Goal: Register for event/course

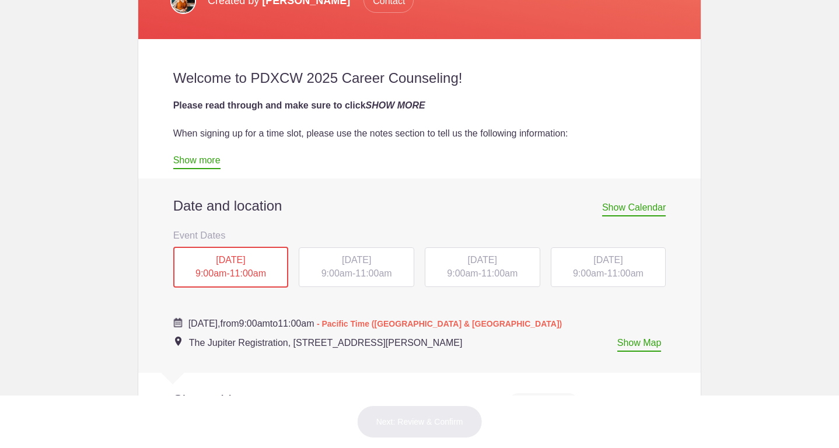
scroll to position [489, 0]
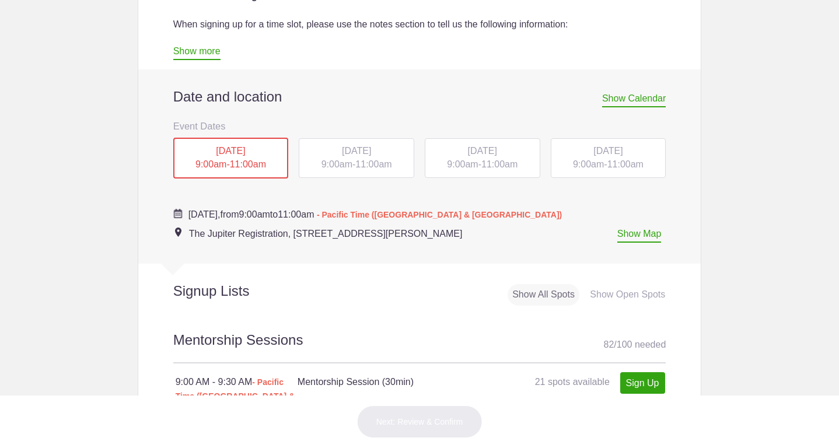
click at [363, 162] on span "11:00am" at bounding box center [373, 164] width 36 height 10
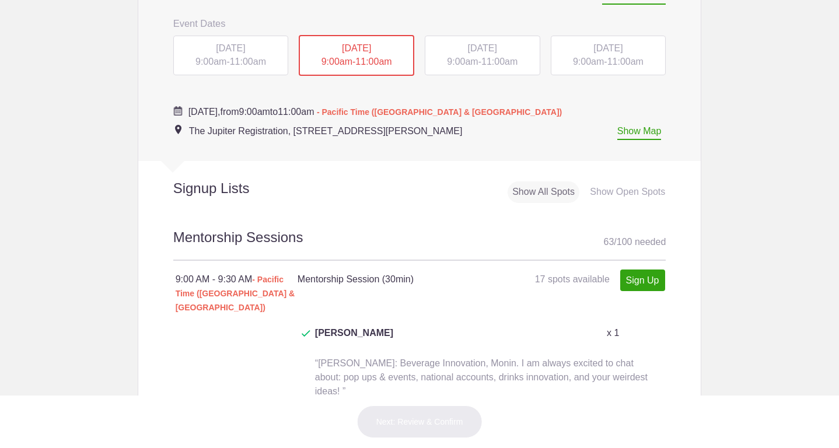
scroll to position [593, 0]
click at [653, 278] on link "Sign Up" at bounding box center [642, 279] width 45 height 22
type input "1"
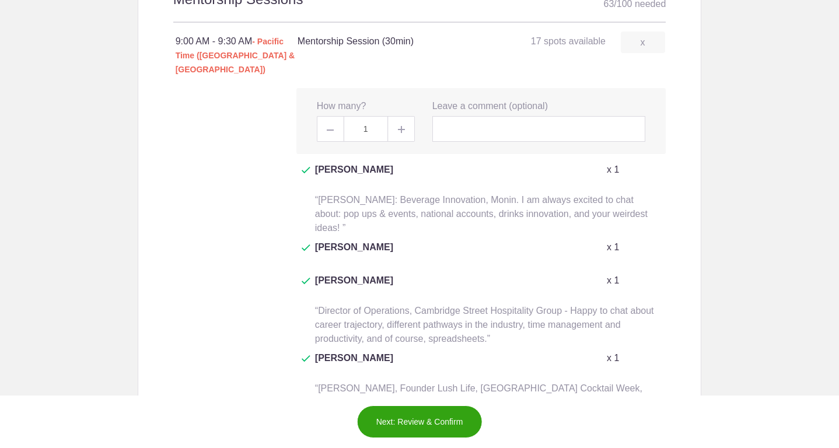
scroll to position [864, 0]
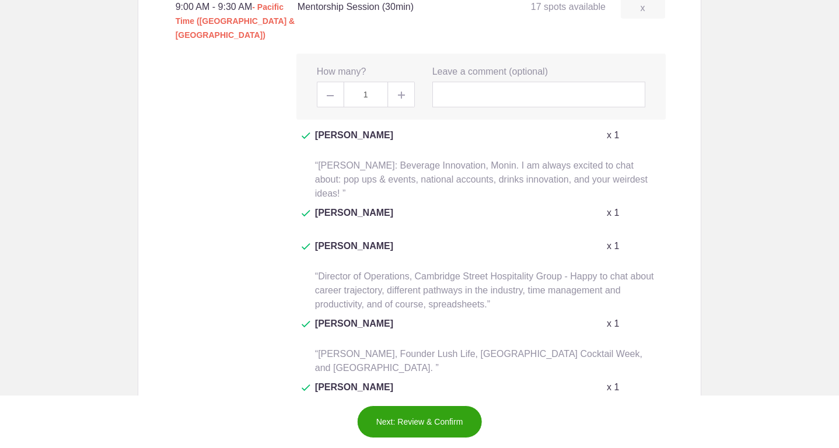
click at [433, 422] on button "Next: Review & Confirm" at bounding box center [419, 421] width 125 height 33
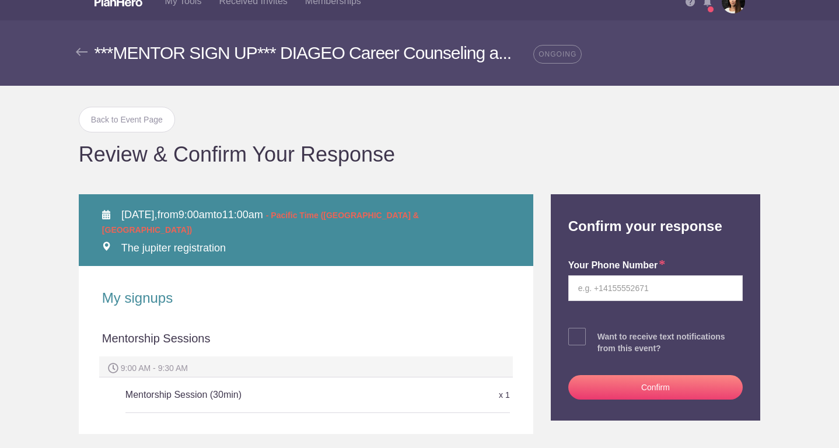
scroll to position [5, 0]
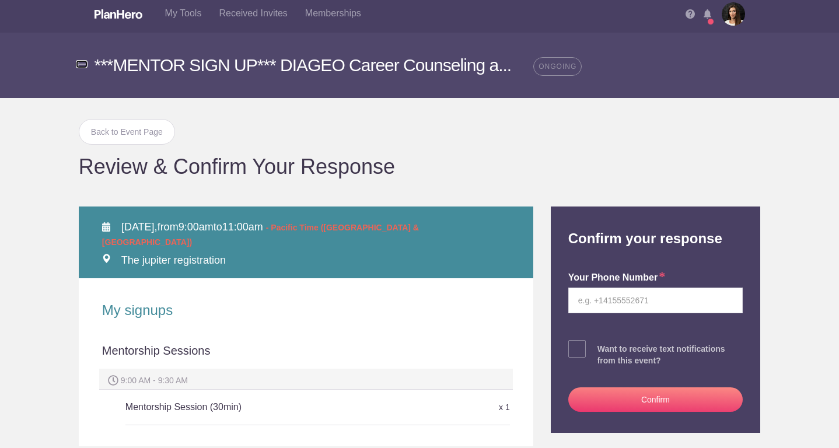
click at [83, 64] on img at bounding box center [82, 64] width 12 height 8
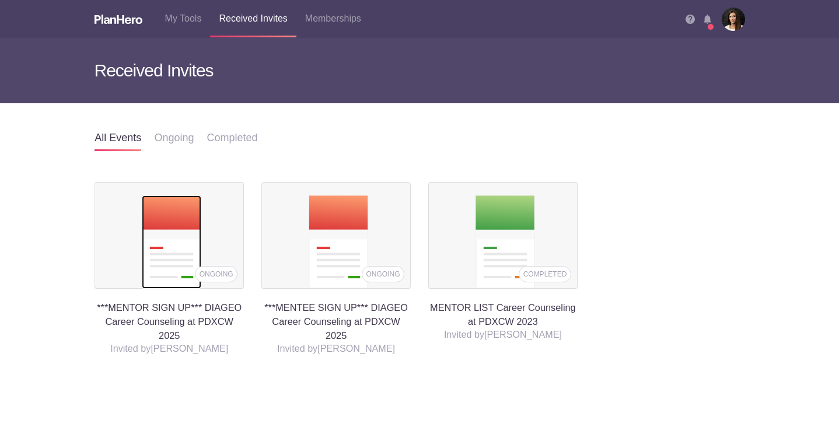
click at [197, 250] on img at bounding box center [171, 241] width 59 height 93
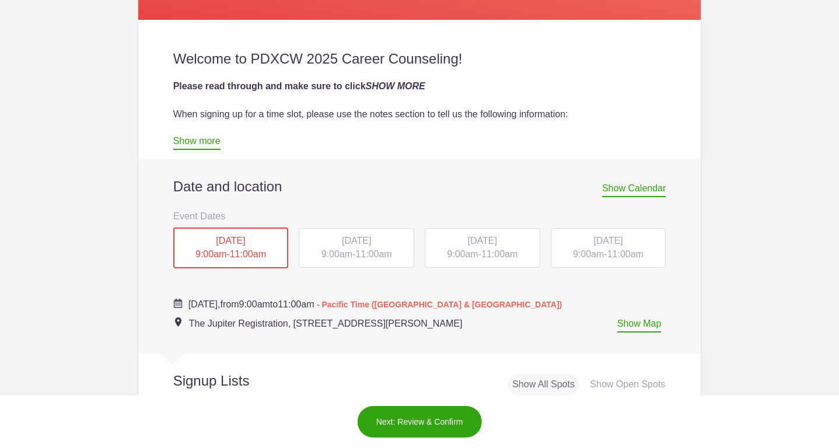
scroll to position [444, 0]
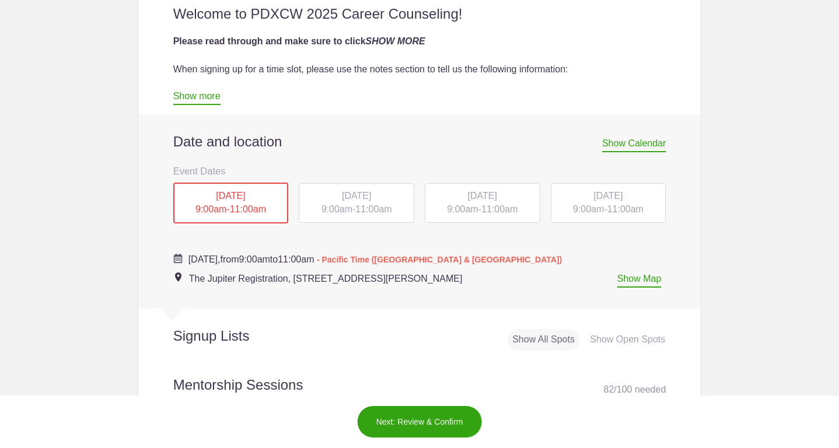
click at [366, 209] on span "11:00am" at bounding box center [373, 209] width 36 height 10
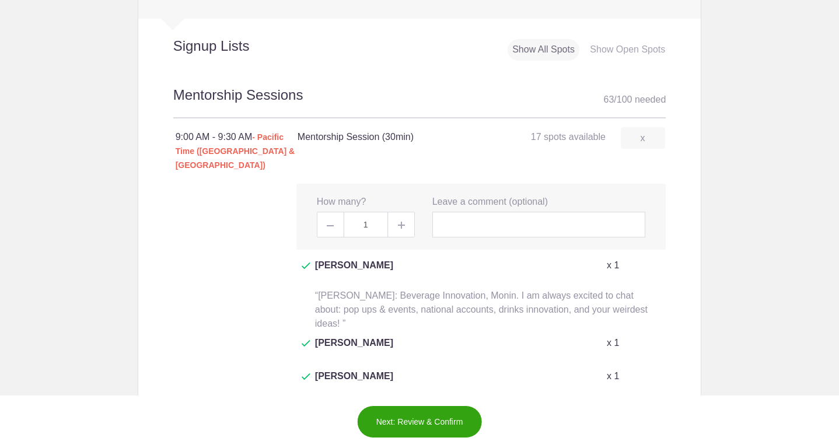
scroll to position [804, 0]
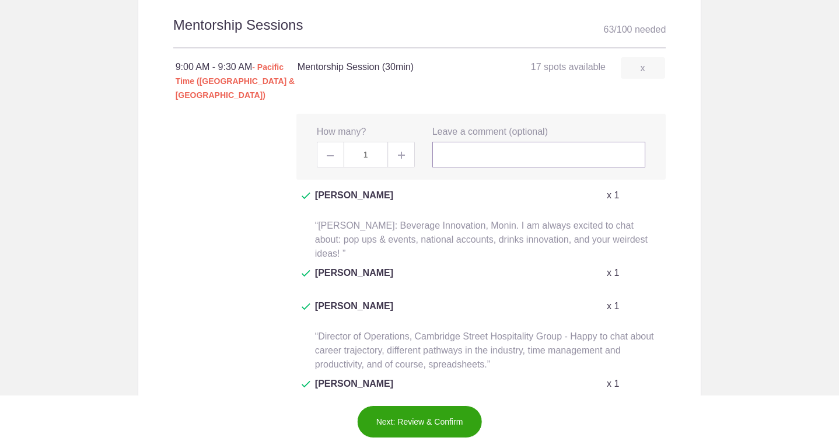
click at [488, 145] on input "text" at bounding box center [538, 155] width 213 height 26
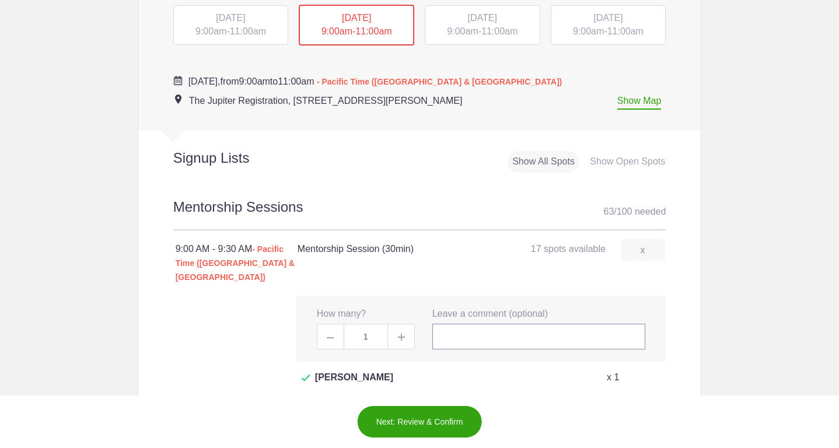
scroll to position [641, 0]
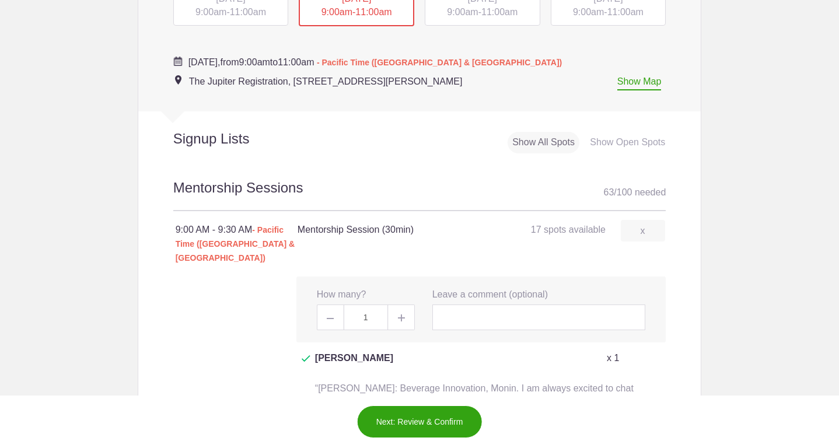
click at [640, 143] on div "Show Open Spots" at bounding box center [627, 143] width 85 height 22
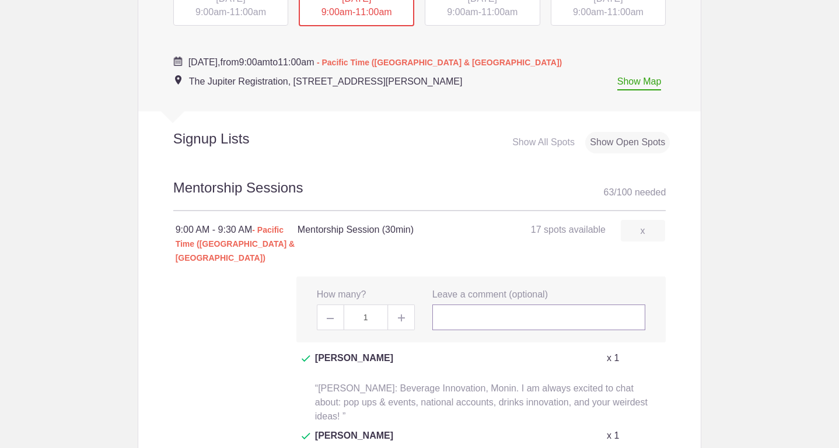
click at [485, 307] on input "text" at bounding box center [538, 317] width 213 height 26
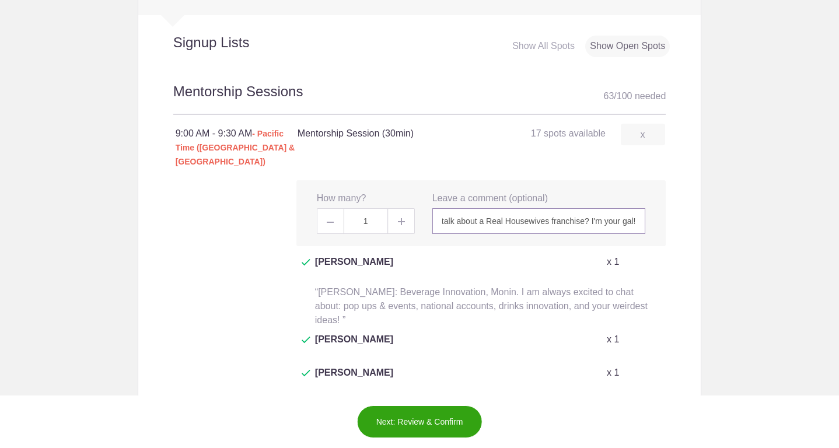
scroll to position [740, 0]
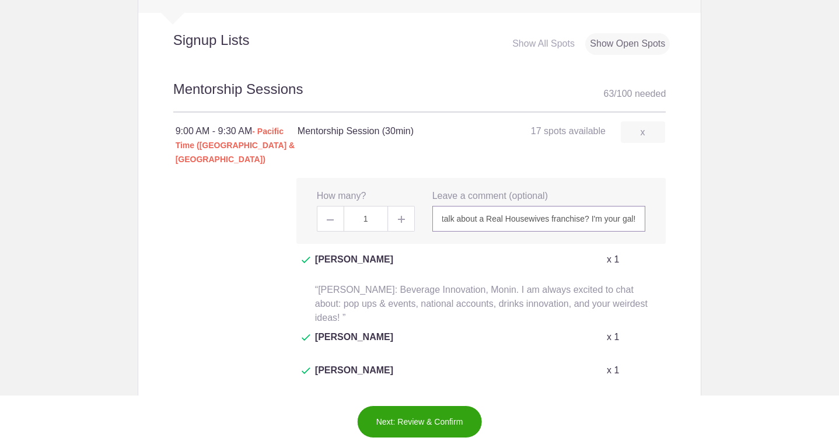
type input "Britany Leach Johnson, Chief Operating Officer, Lush Life Productions. Have a g…"
click at [424, 426] on button "Next: Review & Confirm" at bounding box center [419, 421] width 125 height 33
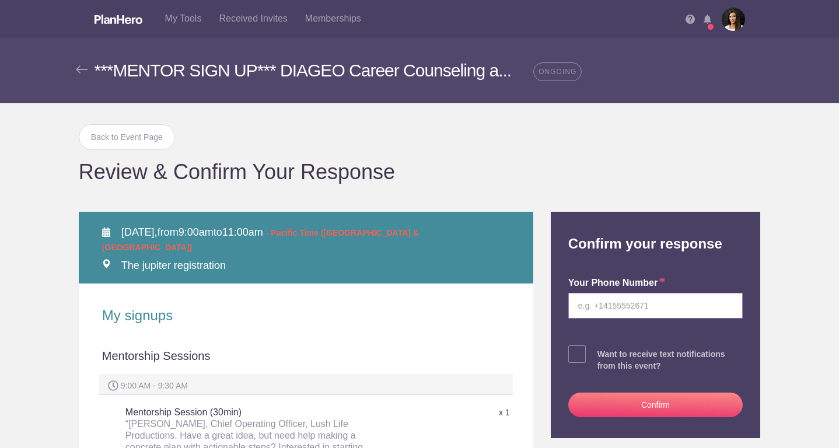
click at [622, 306] on input "tel" at bounding box center [655, 306] width 174 height 26
type input "205-903-7722"
click at [579, 358] on span at bounding box center [576, 353] width 17 height 17
click at [601, 355] on input "checkbox" at bounding box center [688, 352] width 174 height 8
checkbox input "true"
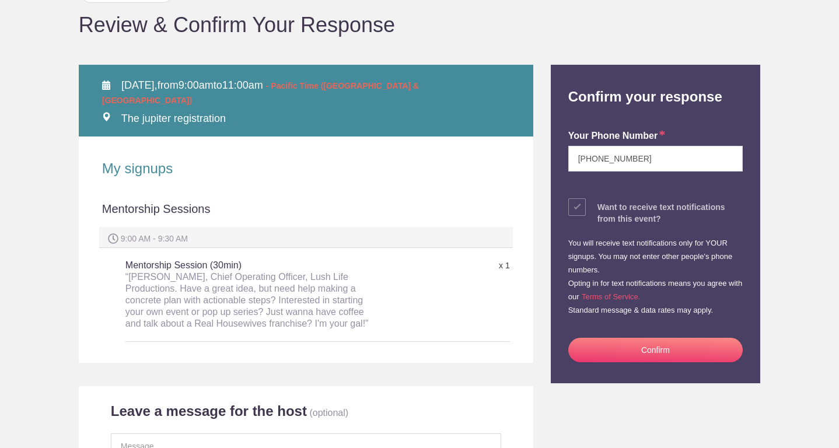
scroll to position [169, 0]
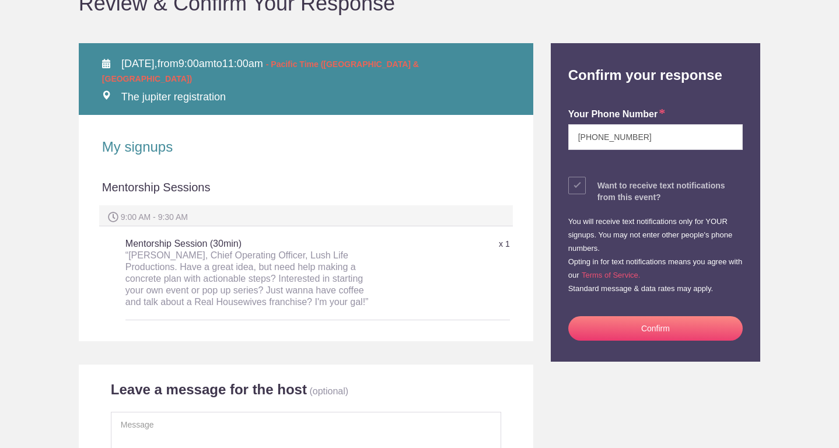
click at [619, 322] on button "Confirm" at bounding box center [655, 328] width 174 height 24
